Goal: Transaction & Acquisition: Book appointment/travel/reservation

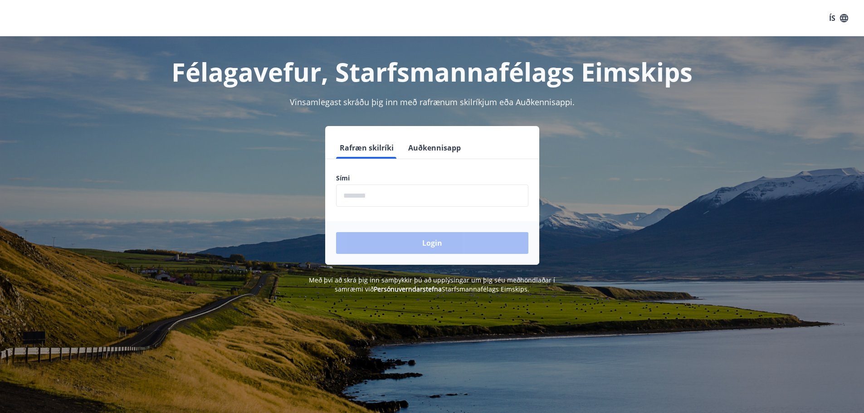
click at [361, 196] on input "phone" at bounding box center [432, 196] width 192 height 22
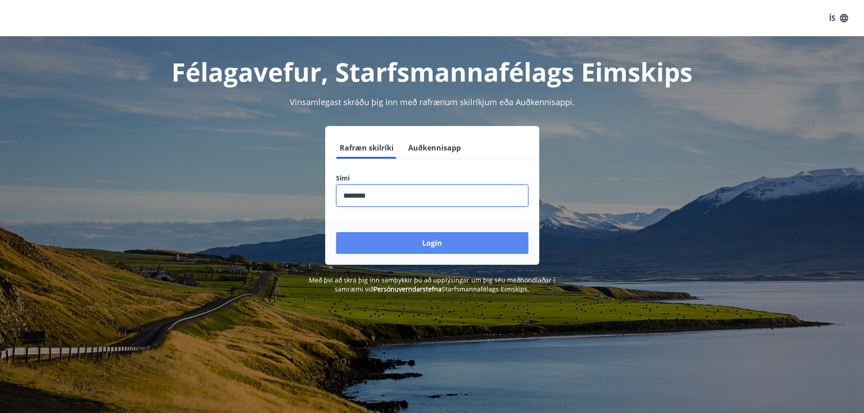
type input "********"
click at [385, 237] on button "Login" at bounding box center [432, 243] width 192 height 22
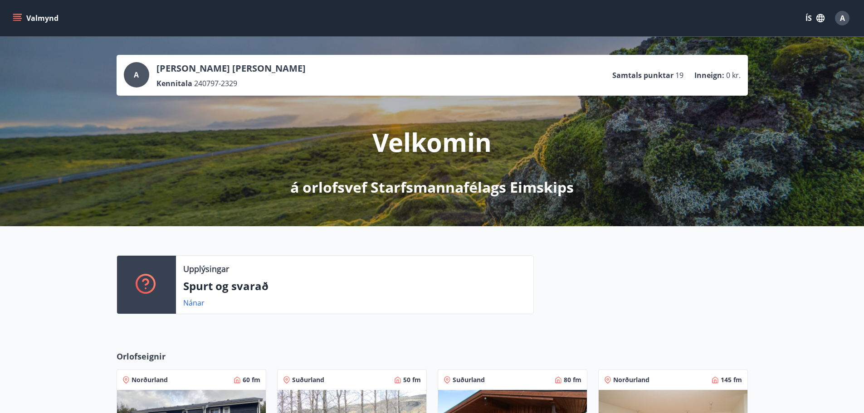
scroll to position [258, 0]
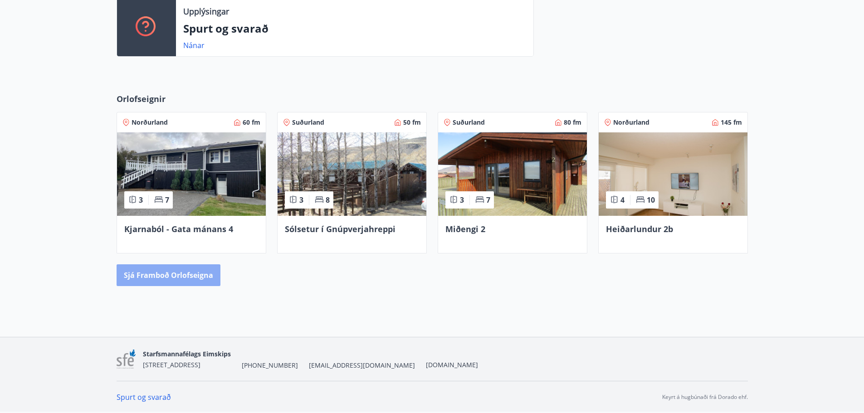
click at [178, 266] on button "Sjá framboð orlofseigna" at bounding box center [169, 276] width 104 height 22
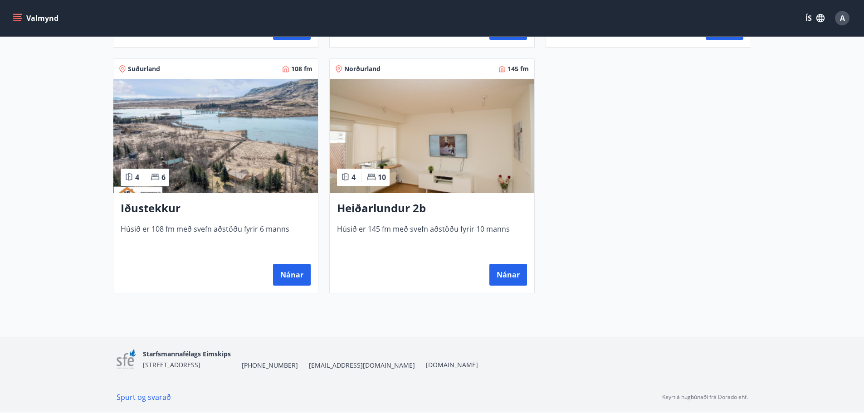
scroll to position [596, 0]
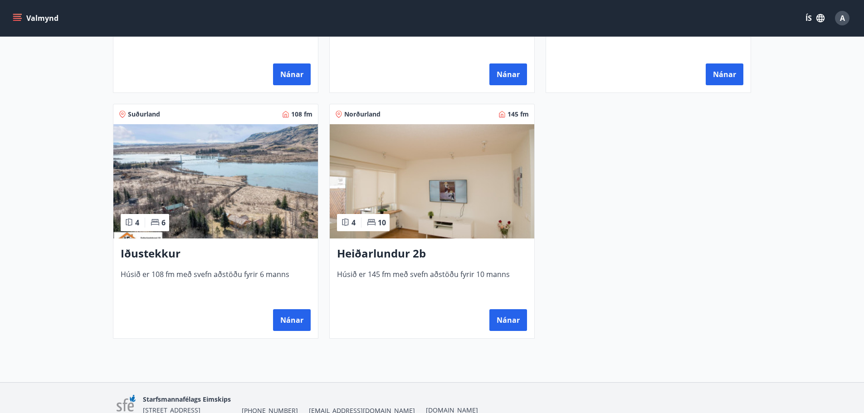
click at [225, 216] on img at bounding box center [215, 181] width 205 height 114
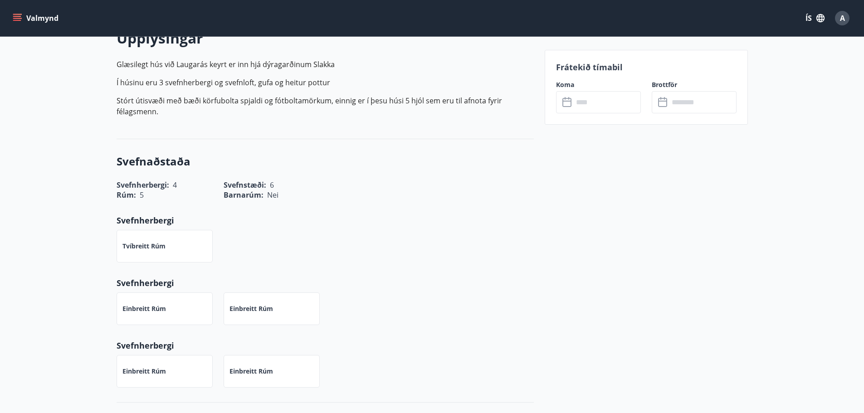
scroll to position [182, 0]
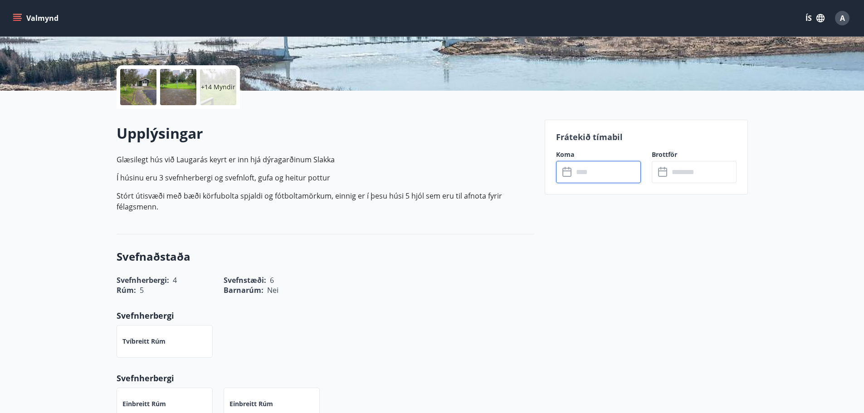
click at [592, 177] on input "text" at bounding box center [608, 172] width 68 height 22
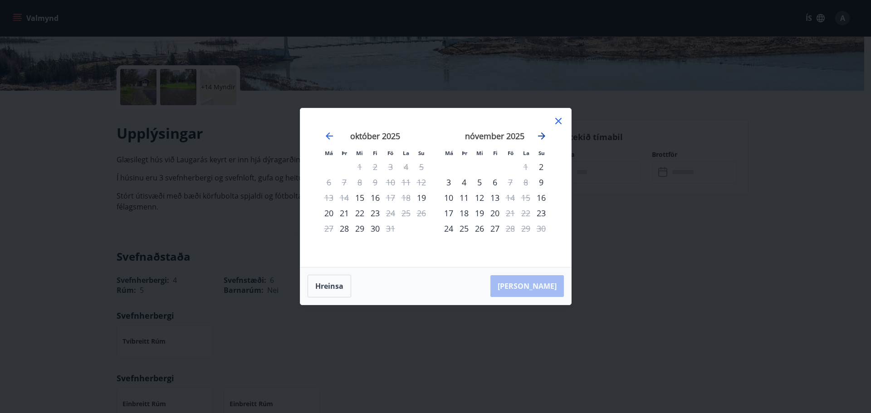
click at [542, 137] on icon "Move forward to switch to the next month." at bounding box center [541, 136] width 11 height 11
click at [526, 198] on div "20" at bounding box center [525, 197] width 15 height 15
click at [544, 196] on div "21" at bounding box center [541, 197] width 15 height 15
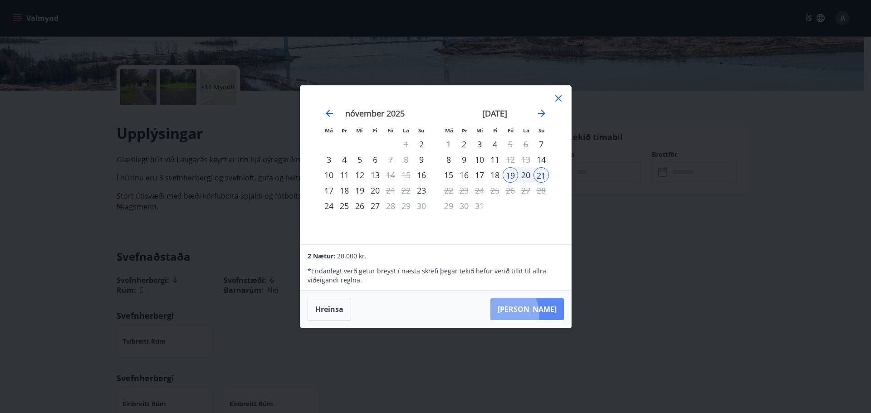
click at [530, 314] on button "[PERSON_NAME]" at bounding box center [528, 310] width 74 height 22
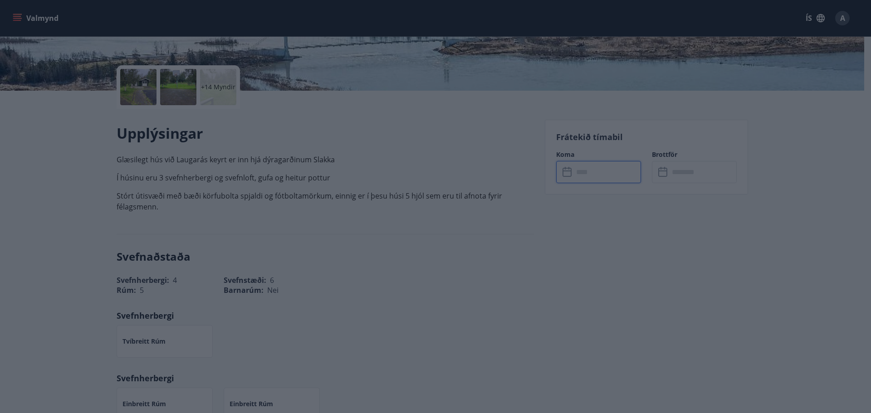
type input "******"
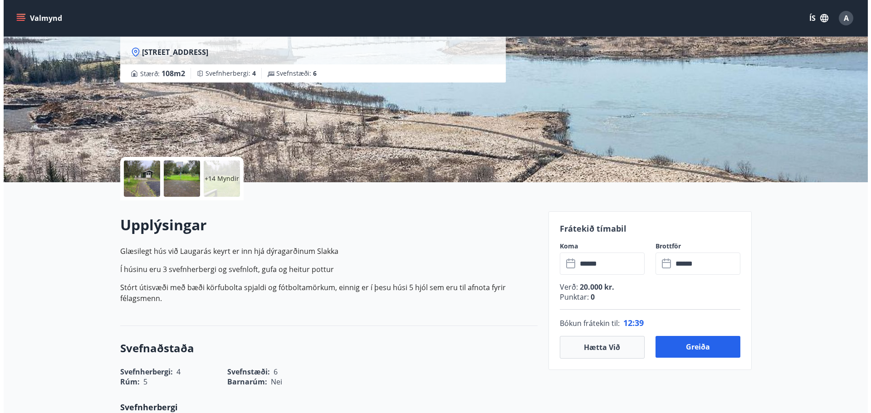
scroll to position [91, 0]
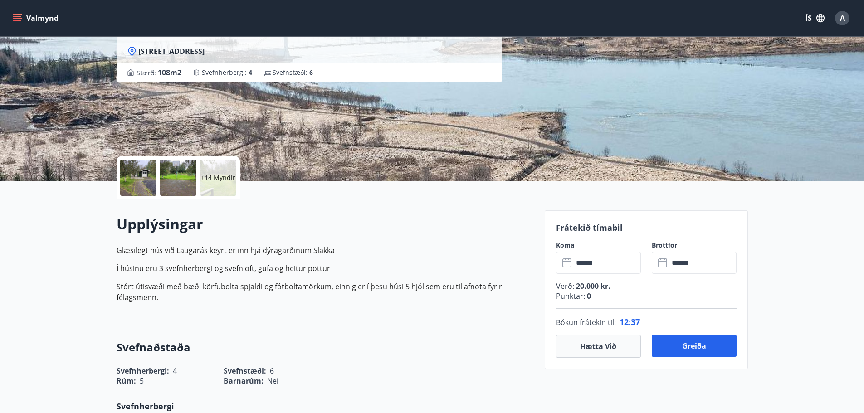
click at [147, 186] on div at bounding box center [138, 178] width 36 height 36
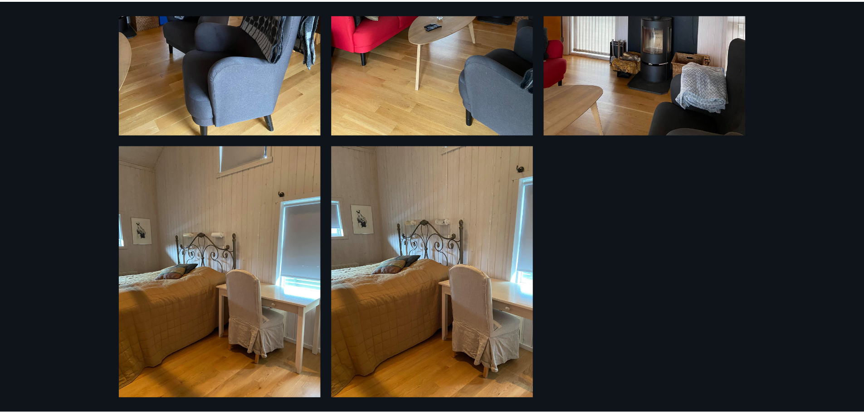
scroll to position [1616, 0]
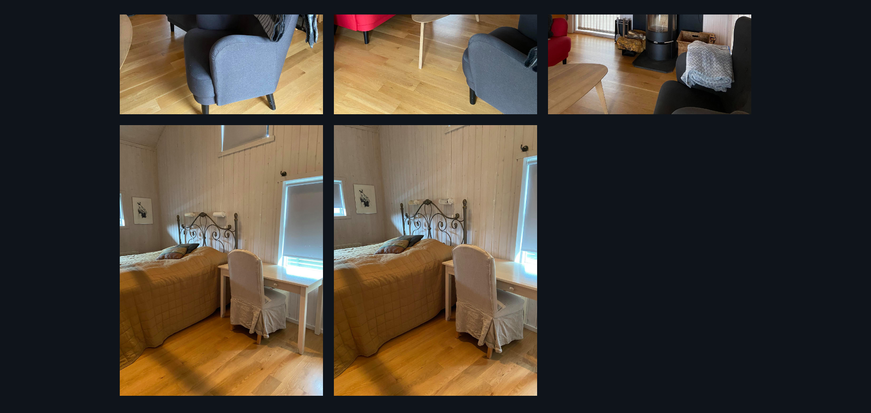
click at [85, 121] on div "20 Myndir" at bounding box center [435, 206] width 871 height 413
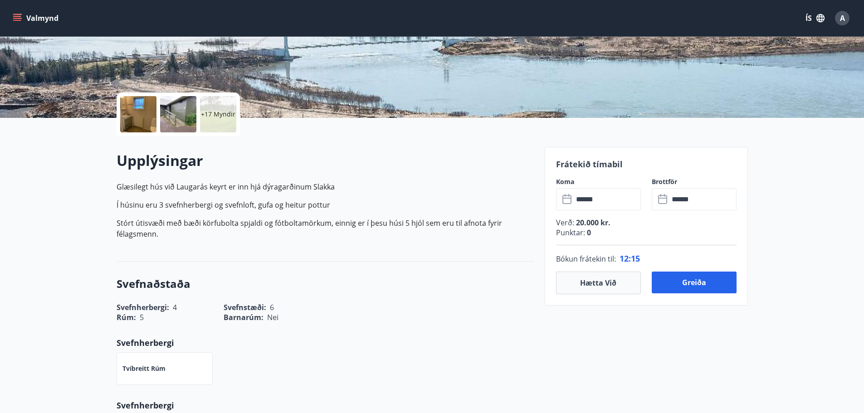
scroll to position [182, 0]
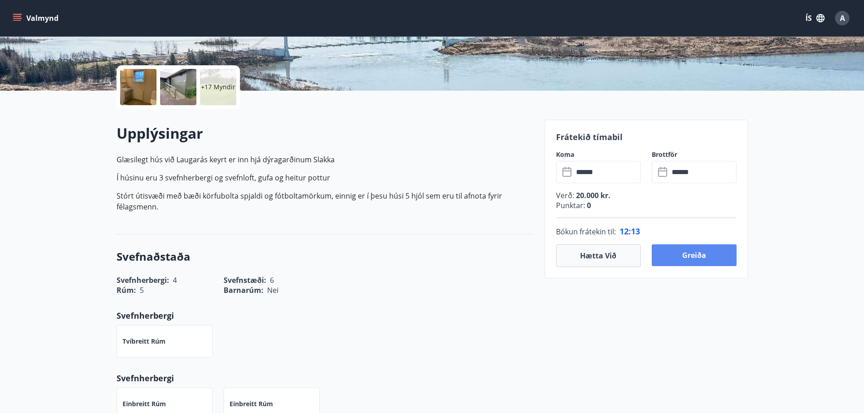
click at [682, 257] on button "Greiða" at bounding box center [694, 256] width 85 height 22
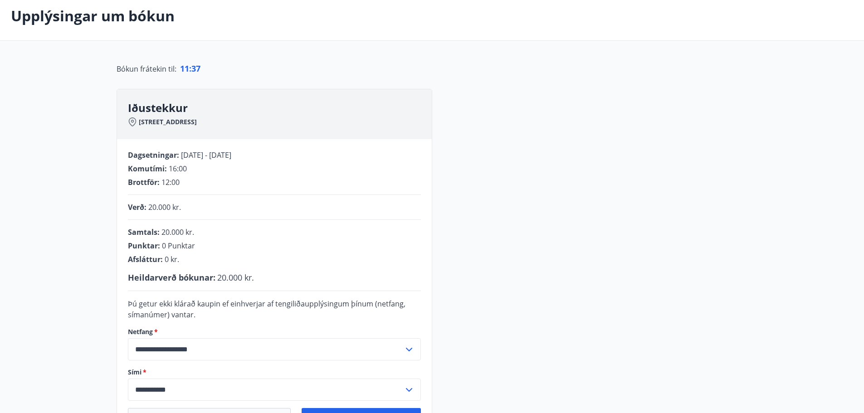
scroll to position [91, 0]
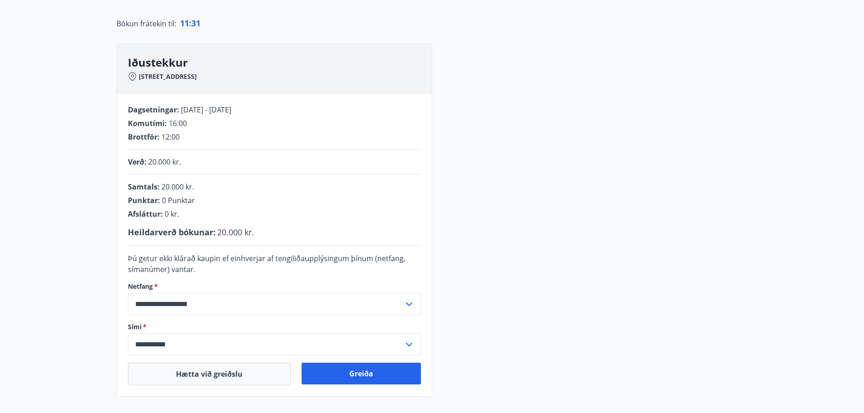
click at [232, 345] on input "**********" at bounding box center [266, 345] width 276 height 22
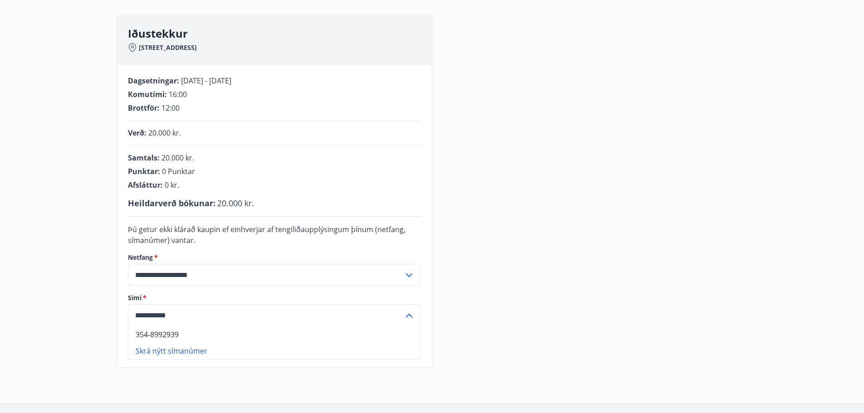
scroll to position [136, 0]
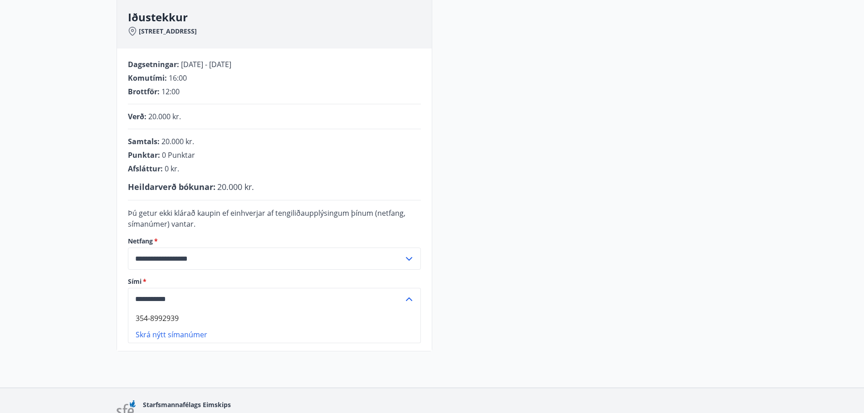
click at [195, 297] on input "**********" at bounding box center [266, 299] width 276 height 22
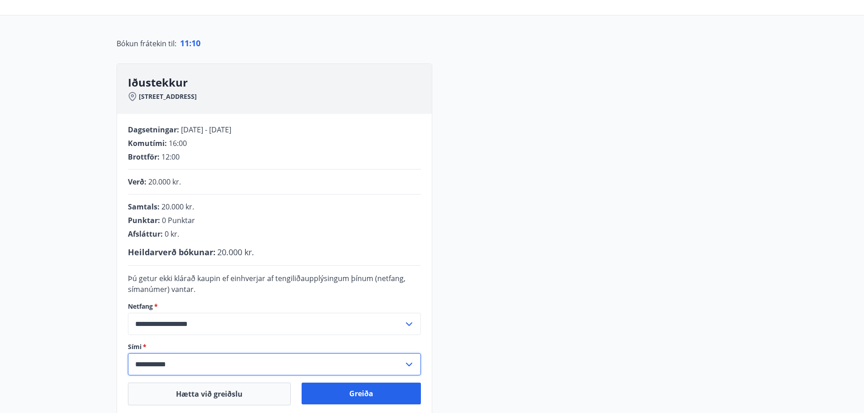
scroll to position [182, 0]
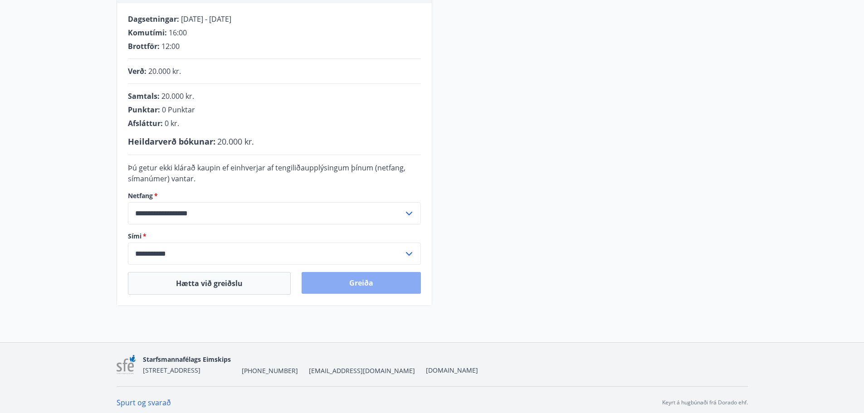
click at [347, 283] on button "Greiða" at bounding box center [361, 283] width 119 height 22
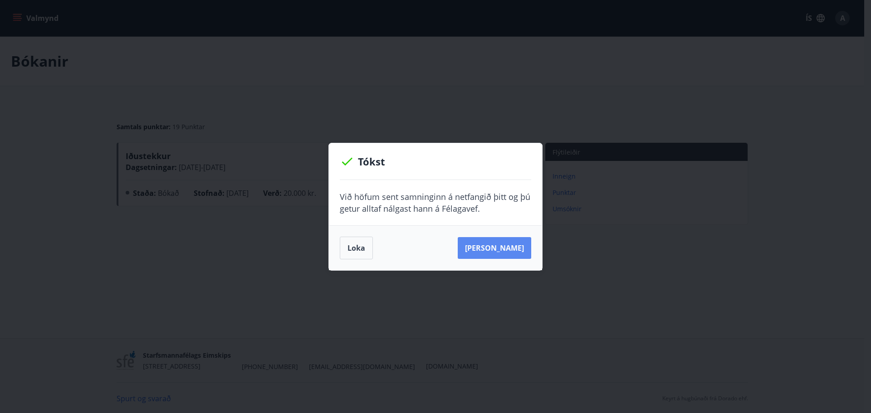
click at [491, 245] on button "Sjá samning" at bounding box center [495, 248] width 74 height 22
click at [346, 250] on button "Loka" at bounding box center [356, 248] width 33 height 23
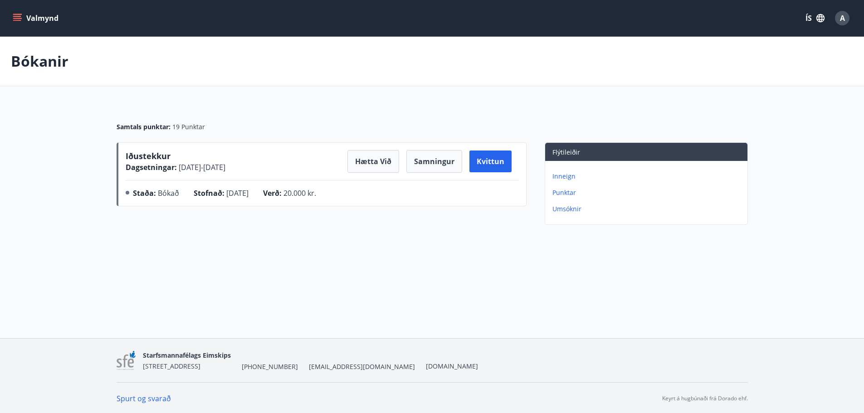
scroll to position [1, 0]
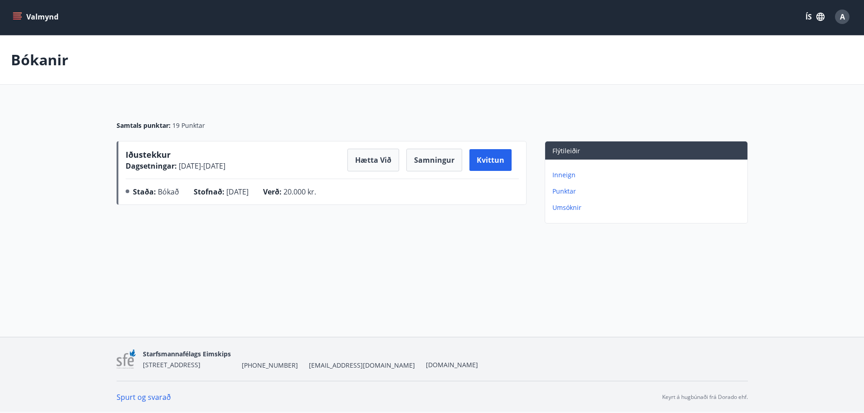
click at [40, 64] on p "Bókanir" at bounding box center [40, 60] width 58 height 20
